Goal: Transaction & Acquisition: Purchase product/service

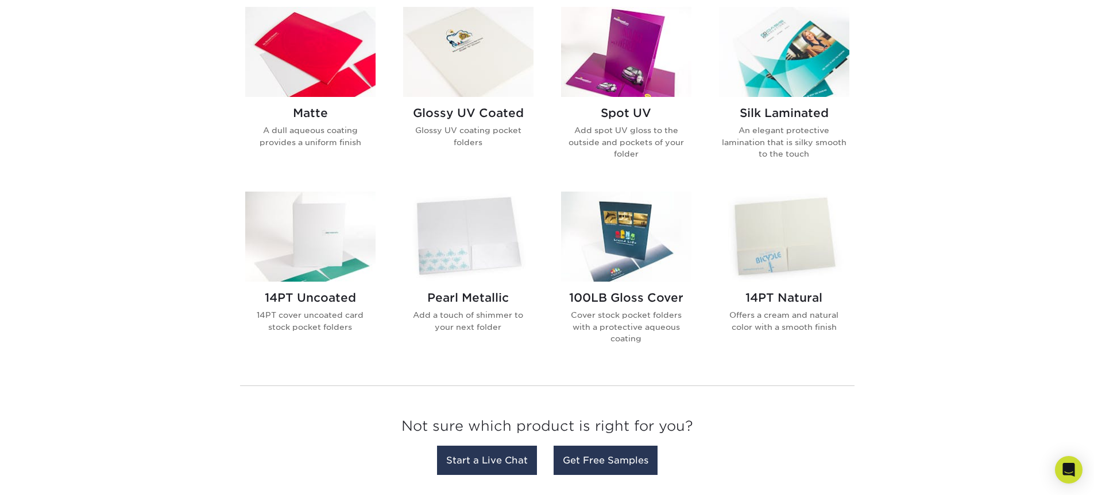
scroll to position [574, 0]
click at [623, 88] on img at bounding box center [626, 51] width 130 height 90
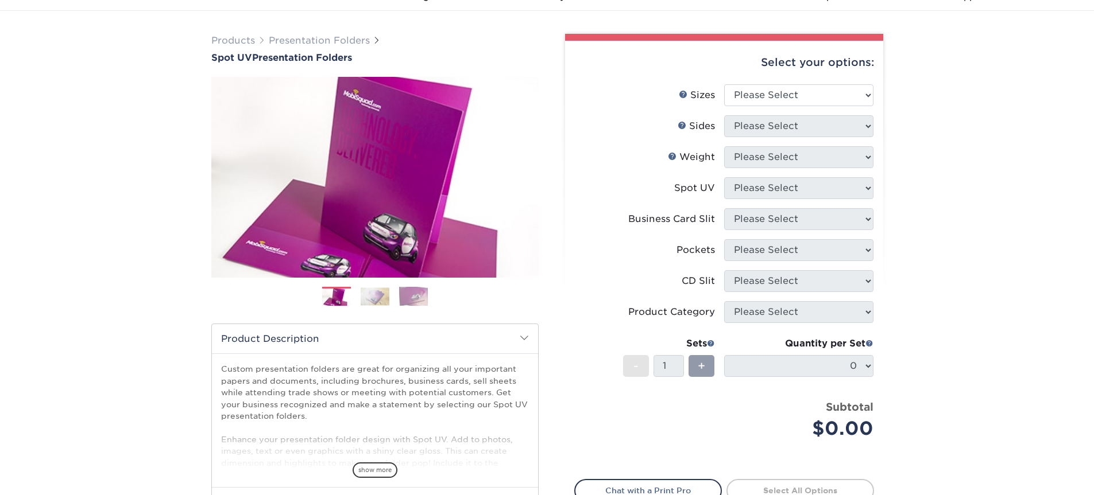
scroll to position [57, 0]
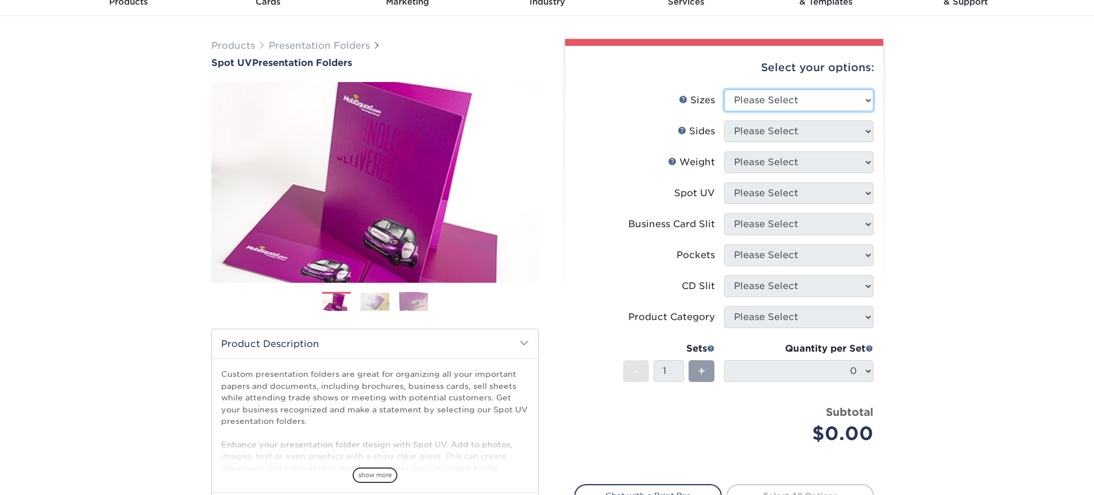
click at [831, 104] on select "Please Select 6" x 9" 9" x 12"" at bounding box center [798, 101] width 149 height 22
select select "9.00x12.00"
click at [724, 90] on select "Please Select 6" x 9" 9" x 12"" at bounding box center [798, 101] width 149 height 22
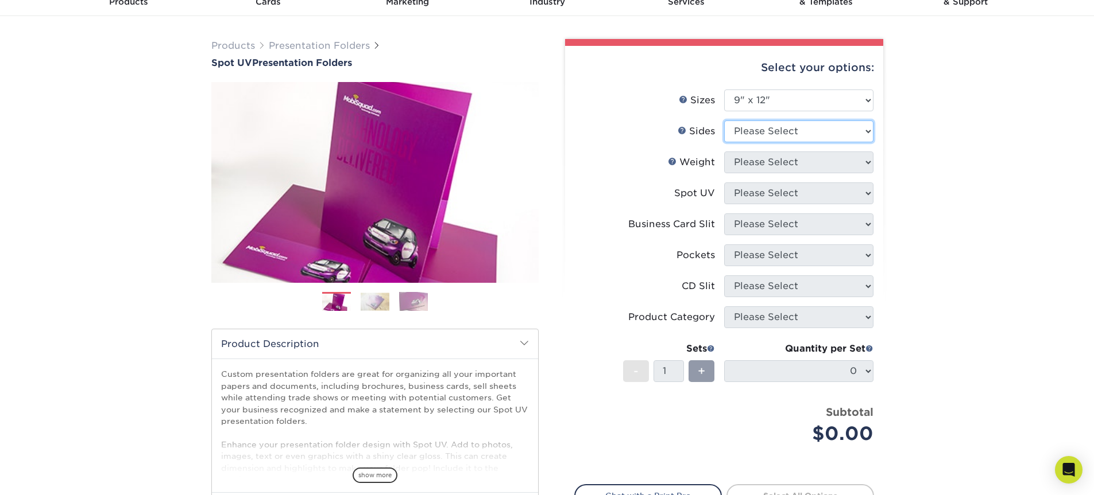
click at [810, 129] on select "Please Select Print Both Sides Print Front Only" at bounding box center [798, 132] width 149 height 22
click at [724, 121] on select "Please Select Print Both Sides Print Front Only" at bounding box center [798, 132] width 149 height 22
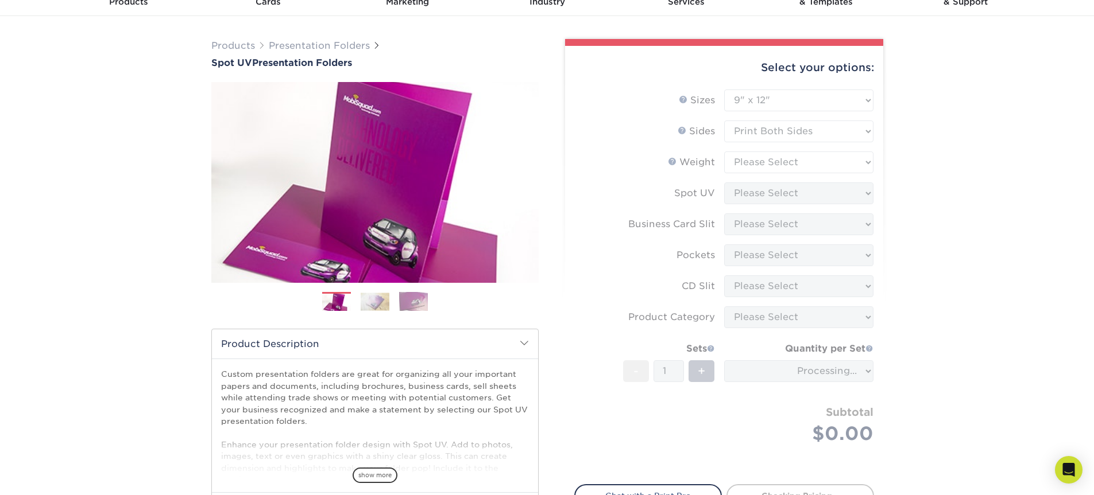
click at [811, 133] on form "Sizes Help Sizes Please Select 6" x 9" 9" x 12" Sides Weight Help" at bounding box center [724, 281] width 300 height 382
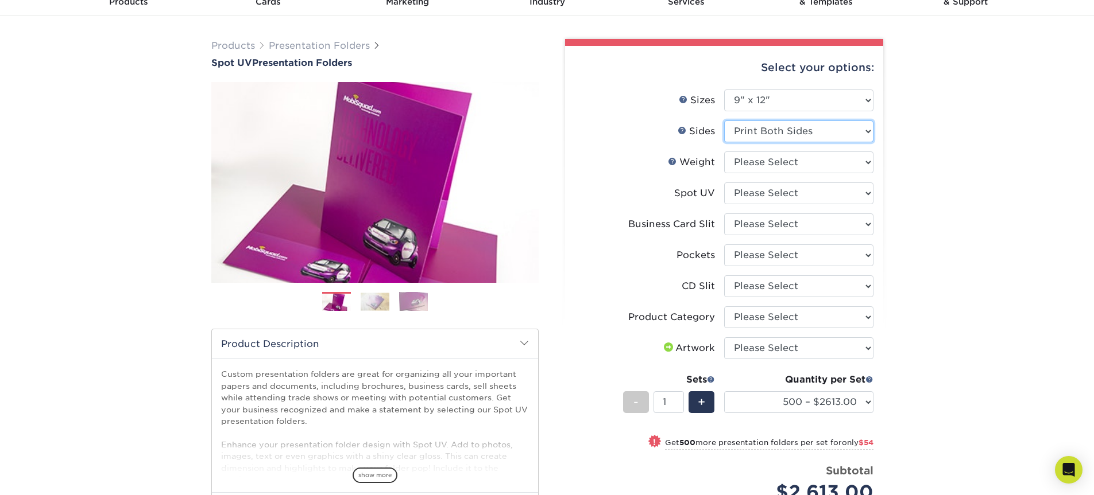
click at [819, 139] on select "Please Select Print Both Sides Print Front Only" at bounding box center [798, 132] width 149 height 22
select select "32d3c223-f82c-492b-b915-ba065a00862f"
click at [724, 121] on select "Please Select Print Both Sides Print Front Only" at bounding box center [798, 132] width 149 height 22
click at [832, 191] on select "Please Select Front Only" at bounding box center [798, 194] width 149 height 22
select select
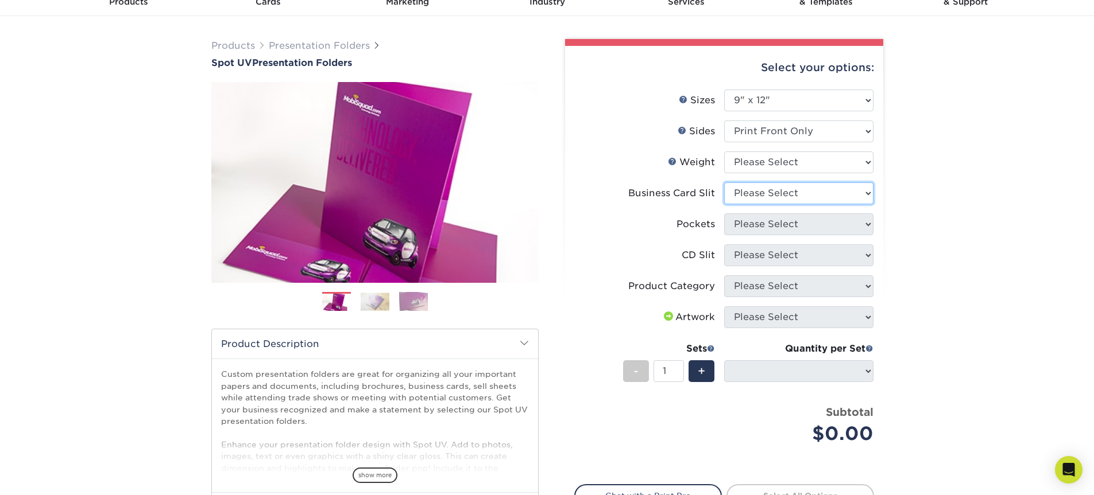
click at [858, 196] on select "Please Select No Business Card Slits On Both Pockets - Horizontal On Both Pocke…" at bounding box center [798, 194] width 149 height 22
select select "7e99cc7c-ff09-4e60-a1f6-bcfcb05688a6"
click at [724, 183] on select "Please Select No Business Card Slits On Both Pockets - Horizontal On Both Pocke…" at bounding box center [798, 194] width 149 height 22
click at [840, 233] on select "Please Select 1 Pocket on the Left (Front) Side 1 Pocket on the Right (Back) Si…" at bounding box center [798, 225] width 149 height 22
select select "e8427203-e3c7-4640-a4e8-bae00c228d98"
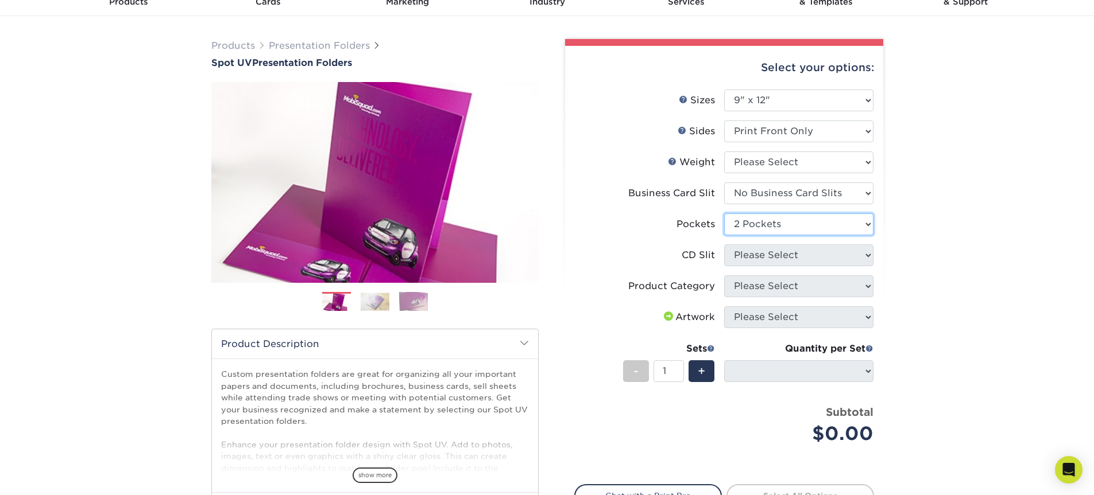
click at [724, 214] on select "Please Select 1 Pocket on the Left (Front) Side 1 Pocket on the Right (Back) Si…" at bounding box center [798, 225] width 149 height 22
click at [824, 254] on select "Please Select No CD Slit On the Left (Front) Pocket On the Right (Back) Pocket …" at bounding box center [798, 256] width 149 height 22
select select "a092264a-7428-4d8e-b024-417dbebc6e25"
click at [724, 245] on select "Please Select No CD Slit On the Left (Front) Pocket On the Right (Back) Pocket …" at bounding box center [798, 256] width 149 height 22
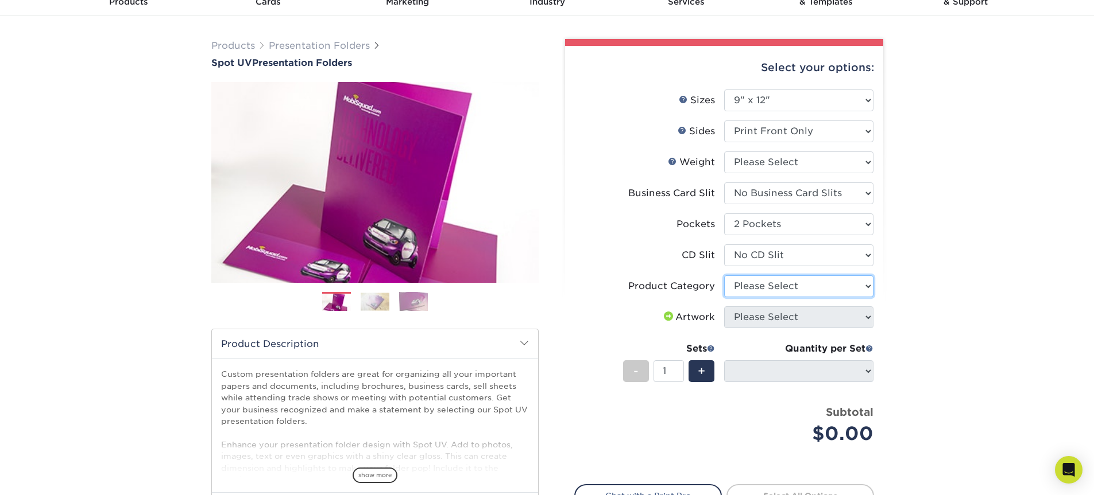
click at [807, 292] on select "Please Select Presentation Folders" at bounding box center [798, 287] width 149 height 22
select select "57f7a581-ec4a-49d7-930d-eb044a1d12ac"
click at [724, 276] on select "Please Select Presentation Folders" at bounding box center [798, 287] width 149 height 22
click at [806, 317] on select "Please Select I will upload files I need a design - $75" at bounding box center [798, 318] width 149 height 22
select select "upload"
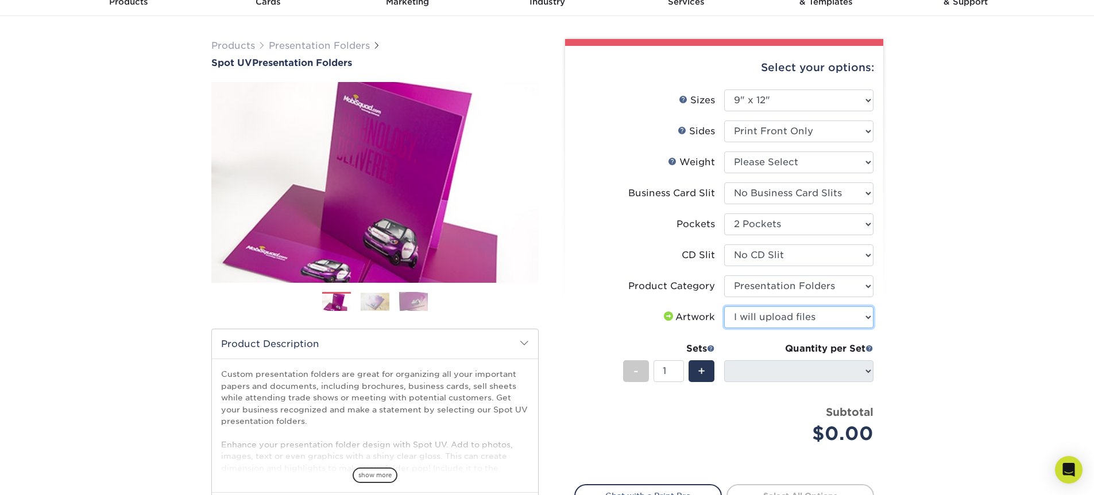
click at [724, 307] on select "Please Select I will upload files I need a design - $75" at bounding box center [798, 318] width 149 height 22
click at [878, 369] on div "Select your options: Sizes Help Sizes Please Select 6" x 9" 9" x 12" Sides Plea…" at bounding box center [724, 316] width 318 height 540
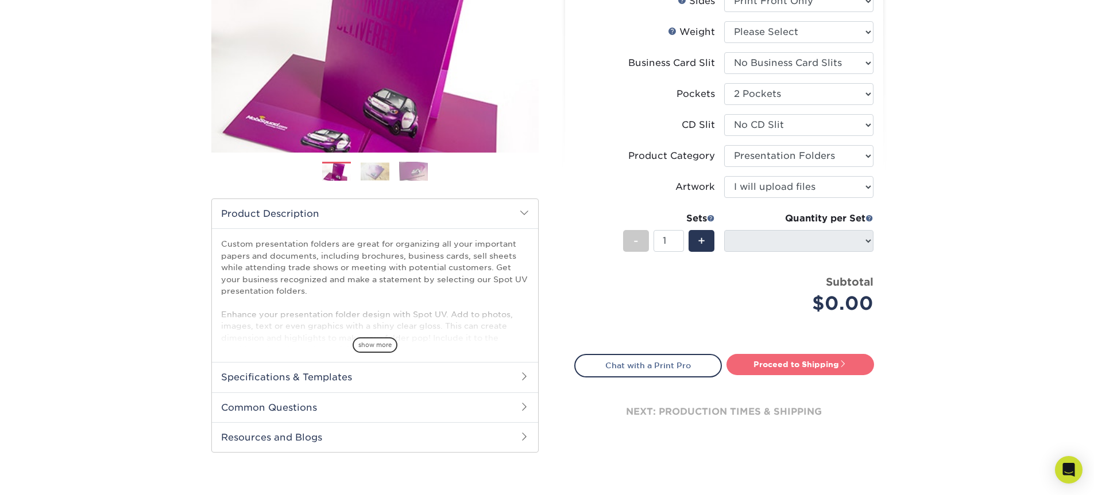
scroll to position [172, 0]
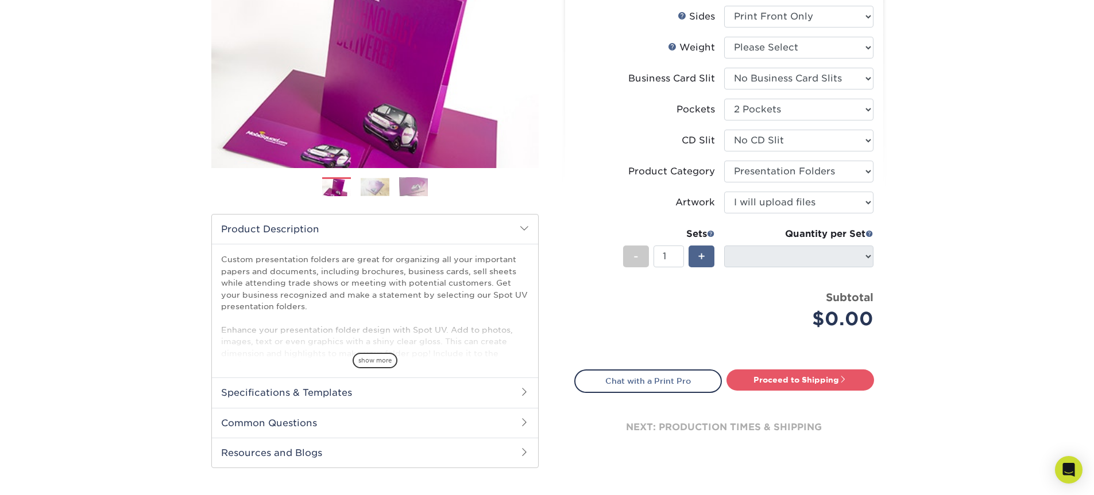
click at [701, 255] on span "+" at bounding box center [700, 256] width 7 height 17
click at [643, 259] on div "-" at bounding box center [636, 257] width 26 height 22
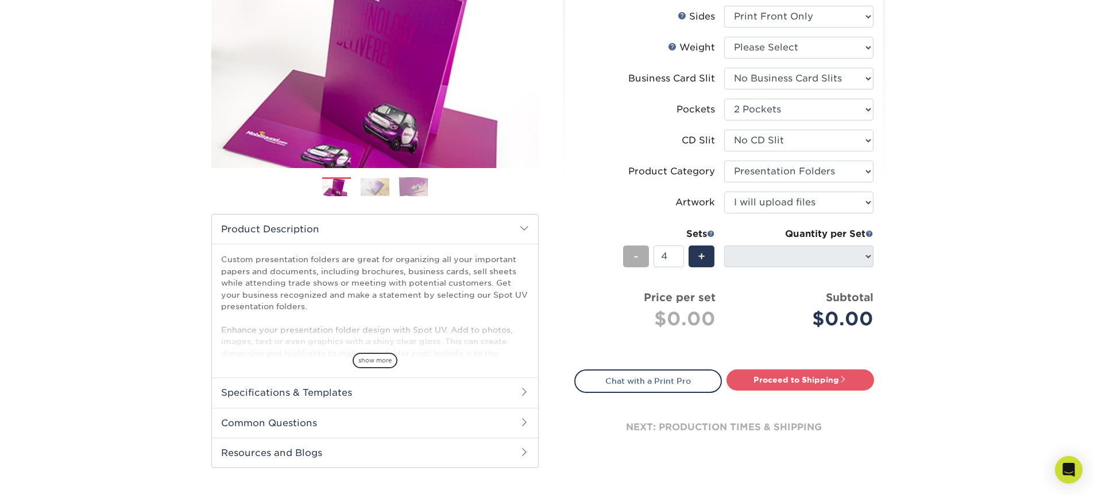
click at [643, 259] on div "-" at bounding box center [636, 257] width 26 height 22
click at [645, 257] on div "-" at bounding box center [636, 257] width 26 height 22
type input "1"
click at [906, 254] on div "Products Presentation Folders Spot UV Presentation Folders Previous Next" at bounding box center [547, 207] width 1094 height 613
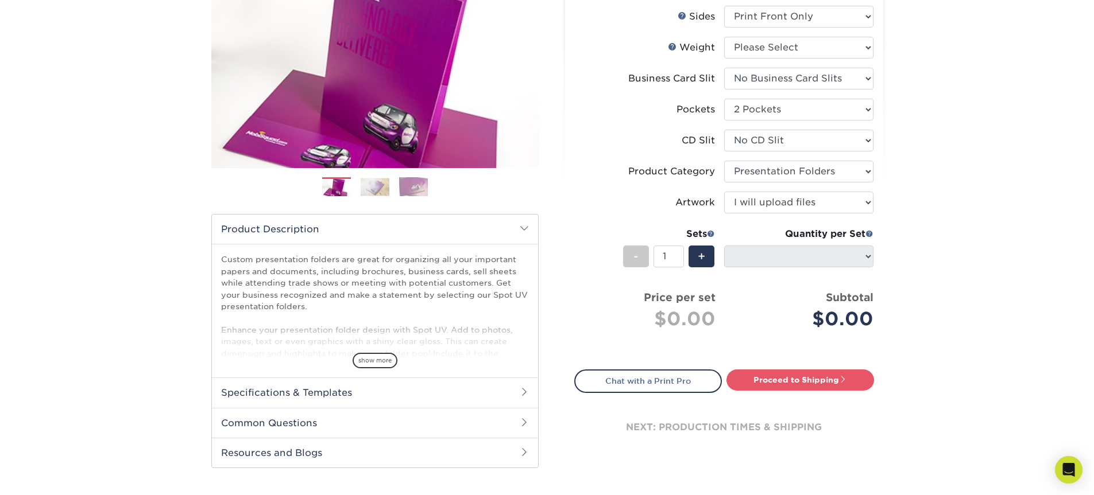
click at [871, 226] on li "Sets - 1 + Quantity per Set 500 – $2016.00 1000 – $2042.00 2500 – $3417.00 5000…" at bounding box center [724, 256] width 298 height 67
click at [871, 233] on span at bounding box center [869, 234] width 8 height 8
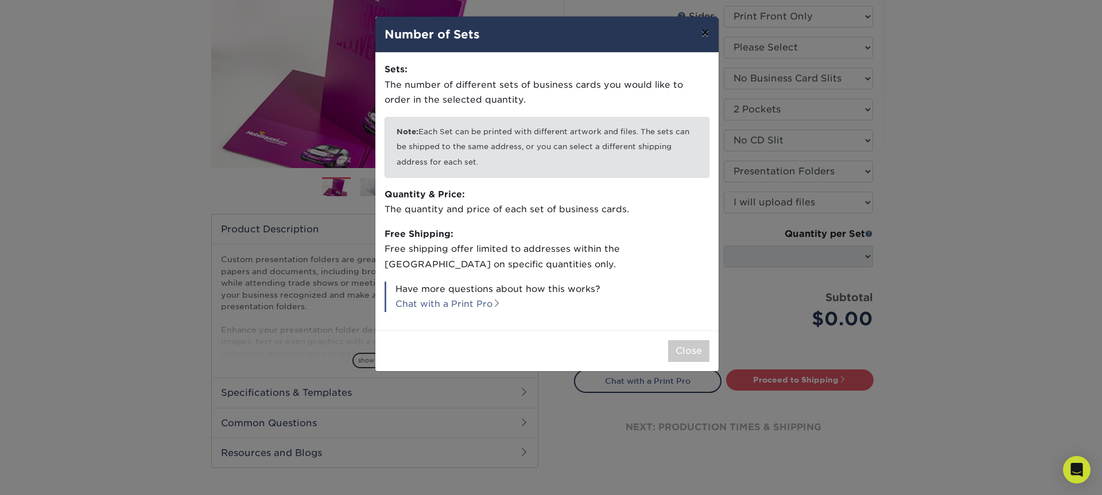
click at [708, 29] on button "×" at bounding box center [705, 33] width 26 height 32
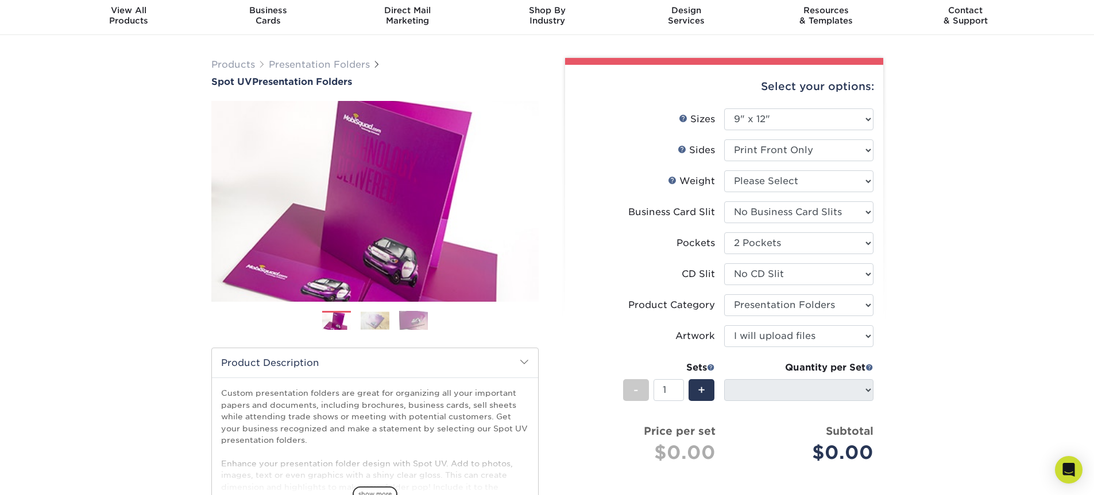
scroll to position [0, 0]
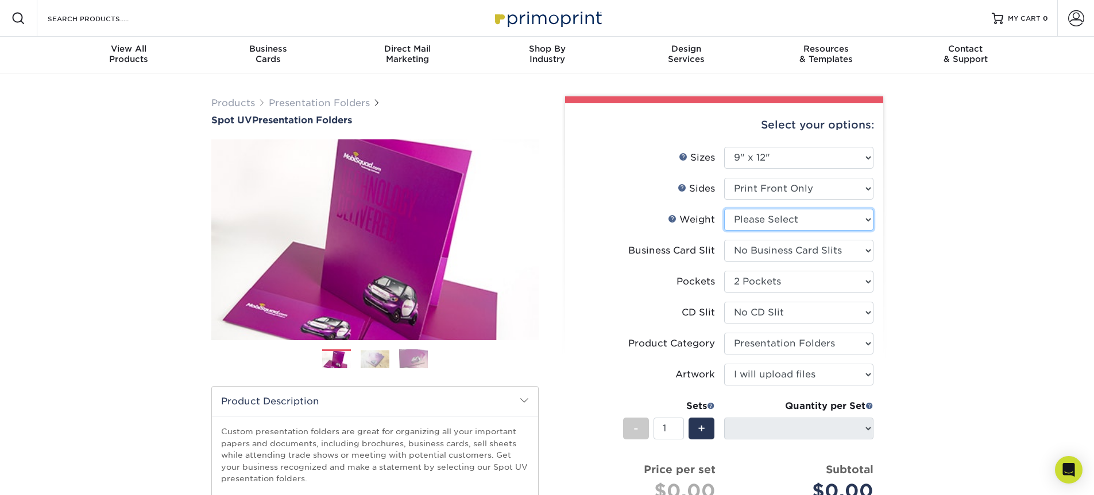
click at [848, 224] on select "Please Select 16PT" at bounding box center [798, 220] width 149 height 22
select select "16PT"
click at [724, 209] on select "Please Select 16PT" at bounding box center [798, 220] width 149 height 22
select select "-1"
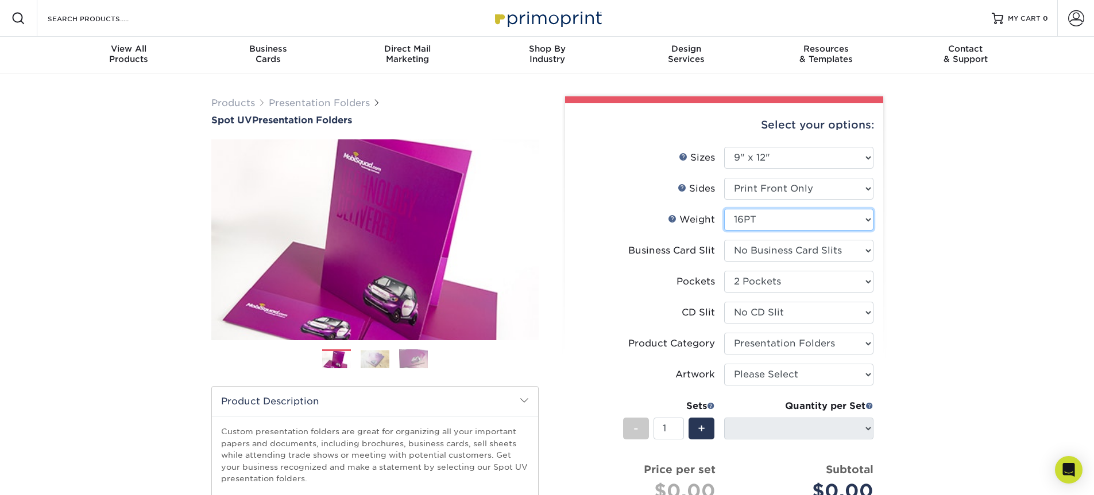
select select "-1"
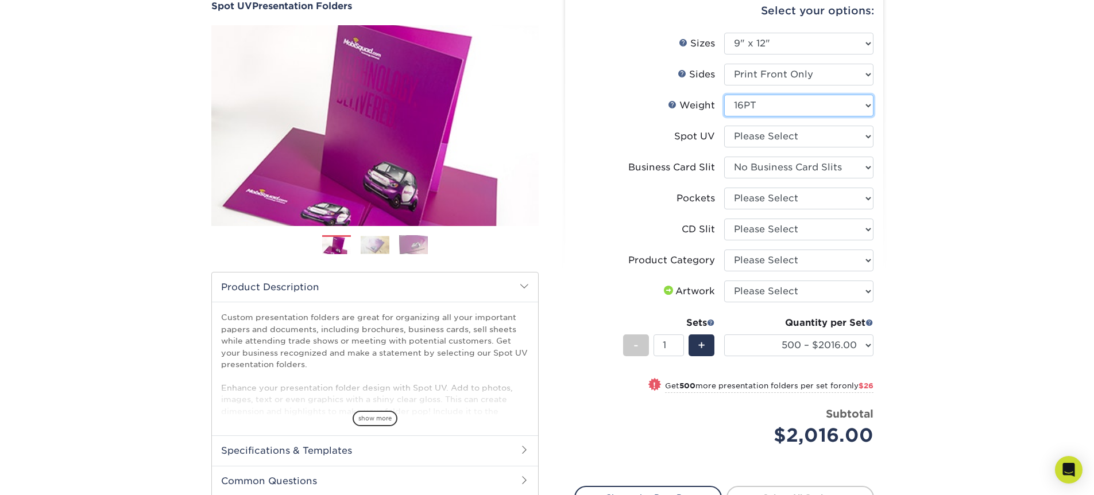
scroll to position [115, 0]
click at [864, 340] on select "500 – $2016.00 1000 – $2042.00 2500 – $3417.00 5000 – $5178.00 10000 – $10129.0…" at bounding box center [798, 345] width 149 height 22
click at [897, 330] on div "Products Presentation Folders Spot UV Presentation Folders Previous Next" at bounding box center [547, 289] width 1094 height 661
